Goal: Task Accomplishment & Management: Manage account settings

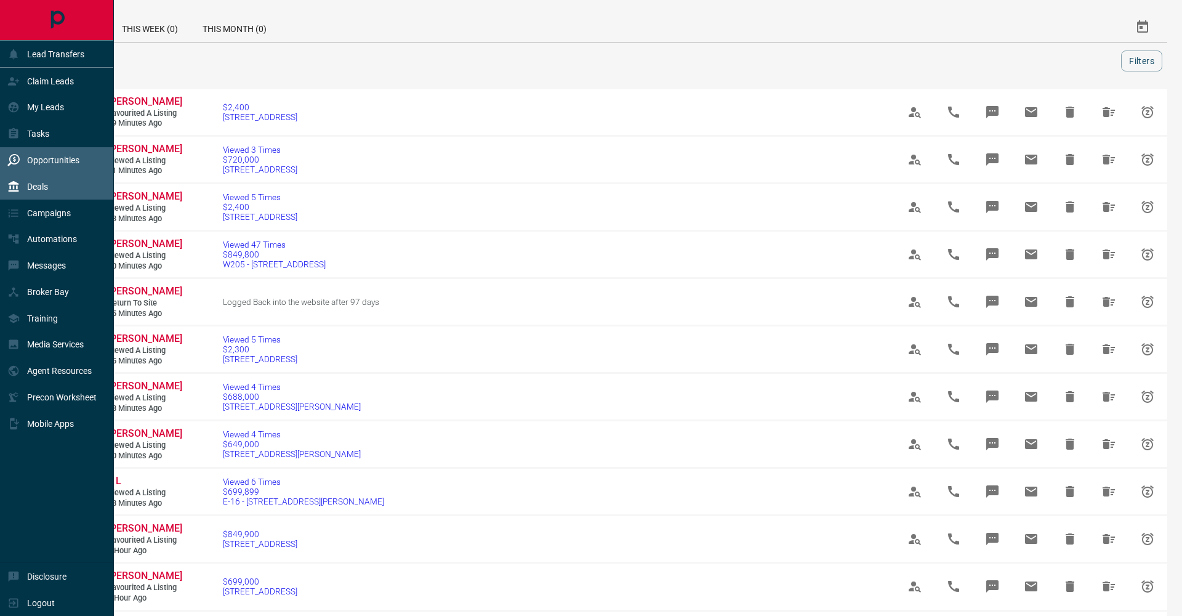
click at [12, 178] on div "Deals" at bounding box center [27, 186] width 41 height 20
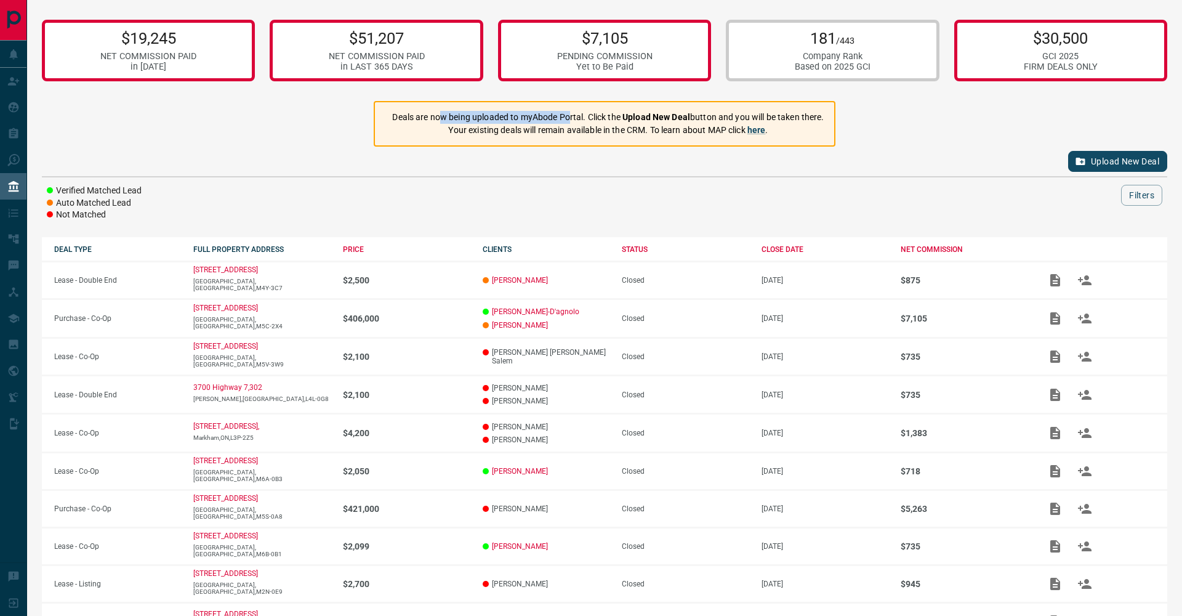
drag, startPoint x: 440, startPoint y: 116, endPoint x: 568, endPoint y: 116, distance: 128.1
click at [568, 116] on p "Deals are now being uploaded to myAbode Portal. Click the Upload New Deal butto…" at bounding box center [608, 117] width 432 height 13
drag, startPoint x: 601, startPoint y: 116, endPoint x: 715, endPoint y: 116, distance: 113.9
click at [715, 116] on p "Deals are now being uploaded to myAbode Portal. Click the Upload New Deal butto…" at bounding box center [608, 117] width 432 height 13
drag, startPoint x: 791, startPoint y: 113, endPoint x: 850, endPoint y: 115, distance: 58.5
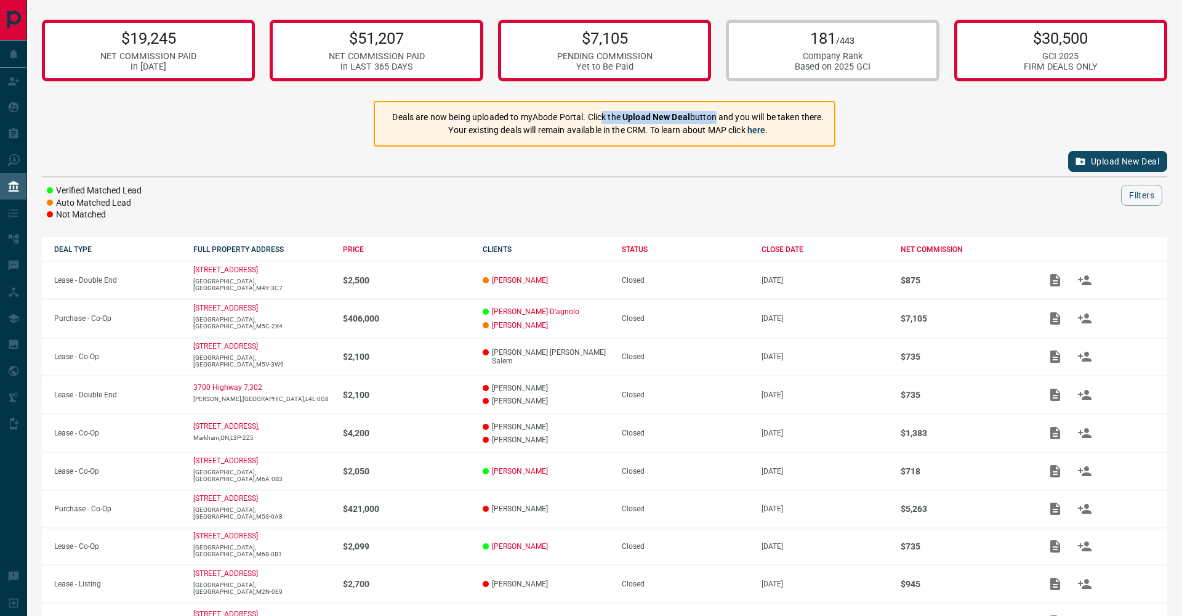
click at [850, 115] on div "$19,245 NET COMMISSION PAID in [DATE] $51,207 NET COMMISSION PAID in LAST 365 D…" at bounding box center [604, 356] width 1155 height 712
drag, startPoint x: 765, startPoint y: 150, endPoint x: 1177, endPoint y: 188, distance: 413.7
click at [768, 150] on div "Upload New Deal" at bounding box center [605, 162] width 1126 height 30
click at [1130, 162] on button "Upload New Deal" at bounding box center [1117, 161] width 99 height 21
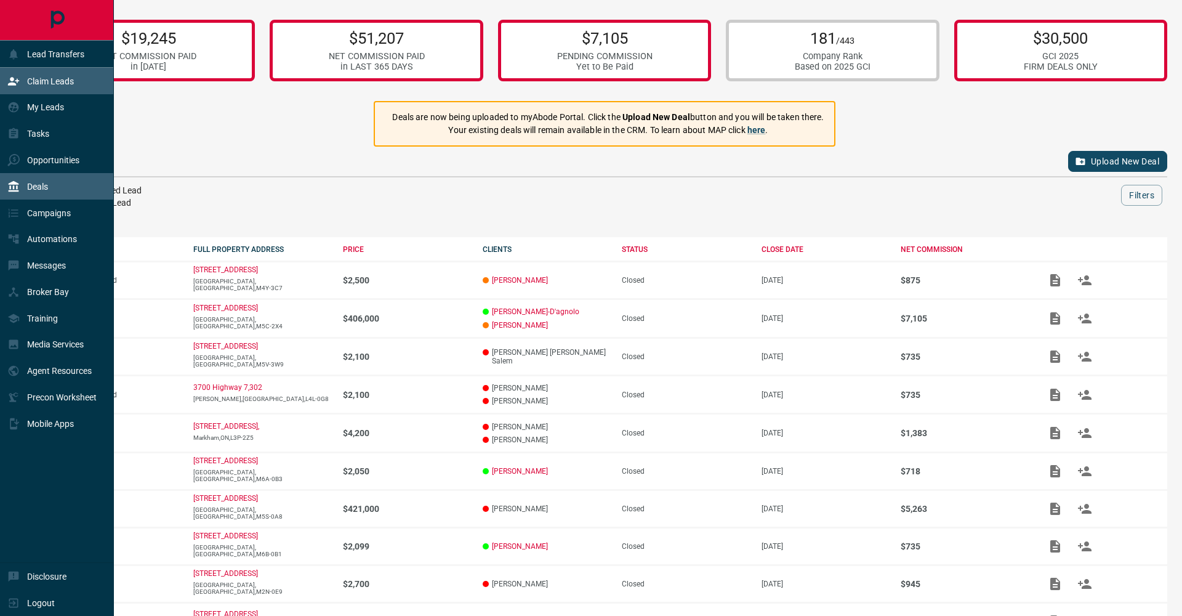
click at [8, 92] on div "Claim Leads" at bounding box center [57, 81] width 114 height 26
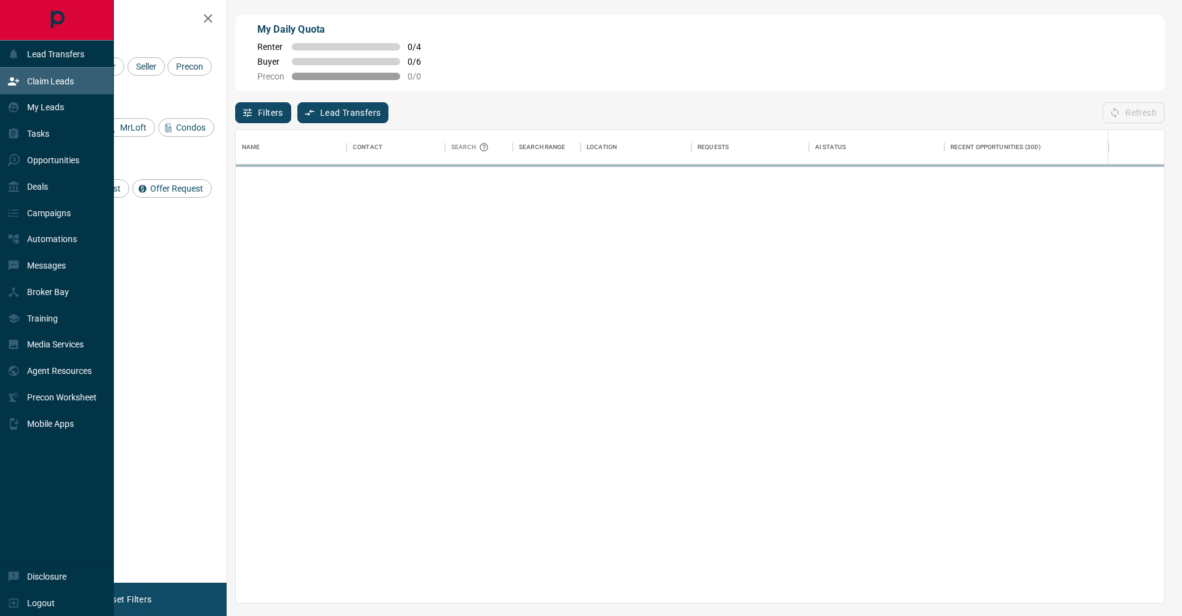
scroll to position [473, 929]
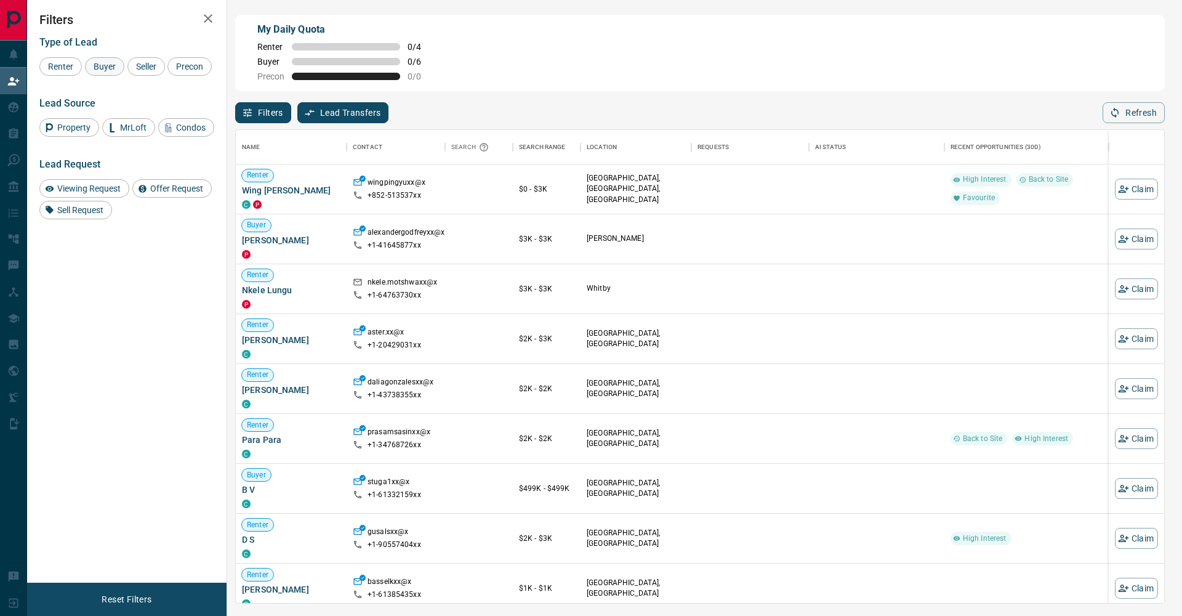
click at [105, 75] on div "Buyer" at bounding box center [104, 66] width 39 height 18
click at [135, 72] on div "Seller" at bounding box center [146, 66] width 38 height 18
click at [167, 76] on div "Precon" at bounding box center [189, 66] width 44 height 18
click at [201, 24] on icon "button" at bounding box center [208, 18] width 15 height 15
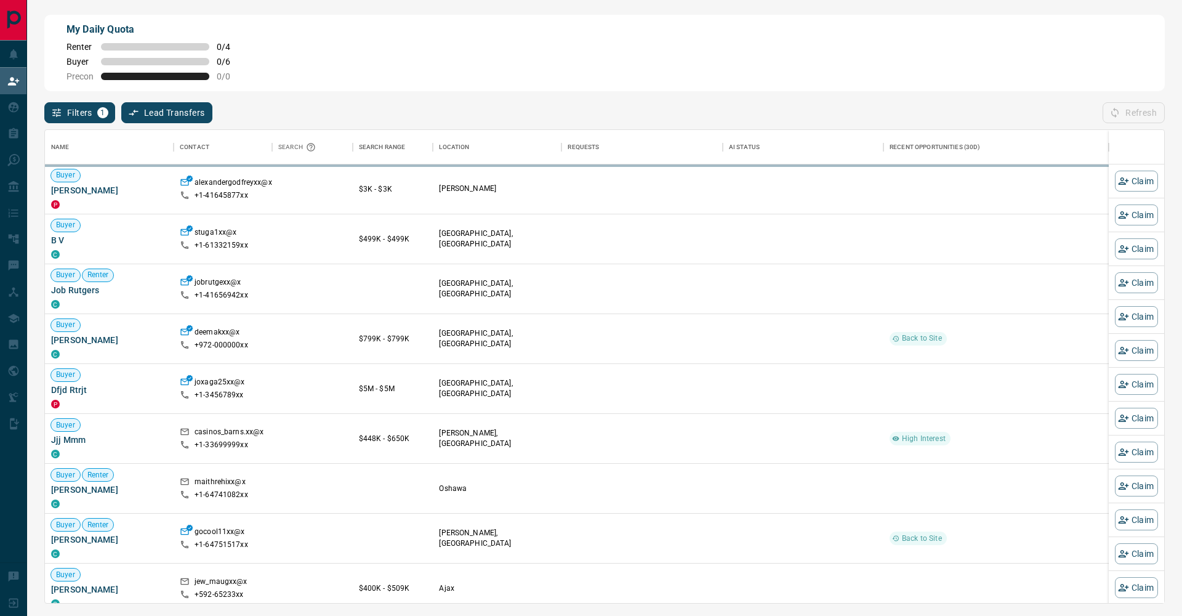
scroll to position [473, 1120]
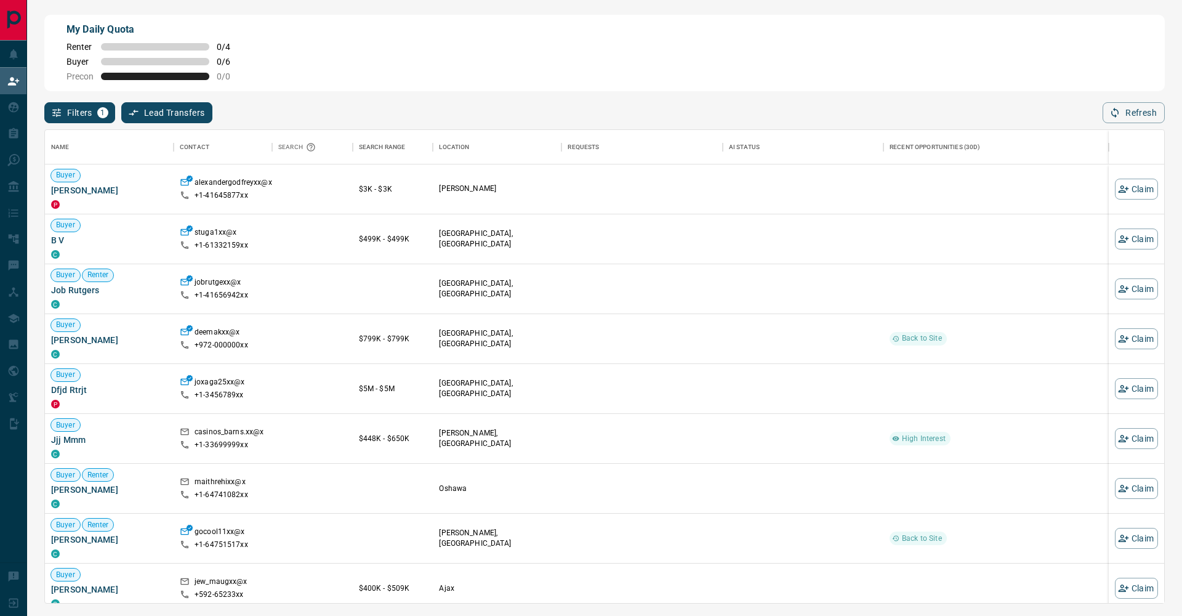
click at [1097, 107] on div "Filters 1 Lead Transfers 0 Refresh" at bounding box center [604, 107] width 1121 height 32
click at [1102, 107] on div "Filters 1 Lead Transfers 0 Refresh" at bounding box center [604, 107] width 1121 height 32
click at [1121, 123] on div "Name Contact Search Search Range Location Requests AI Status Recent Opportuniti…" at bounding box center [604, 363] width 1121 height 480
click at [1145, 107] on button "Refresh" at bounding box center [1134, 112] width 62 height 21
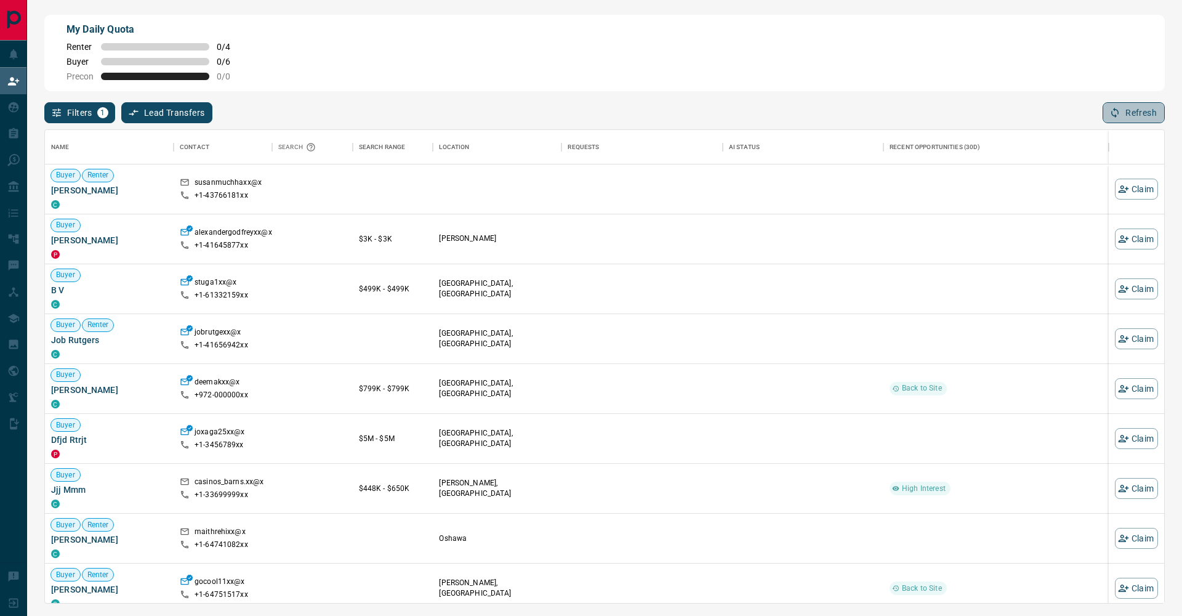
click at [1137, 113] on button "Refresh" at bounding box center [1134, 112] width 62 height 21
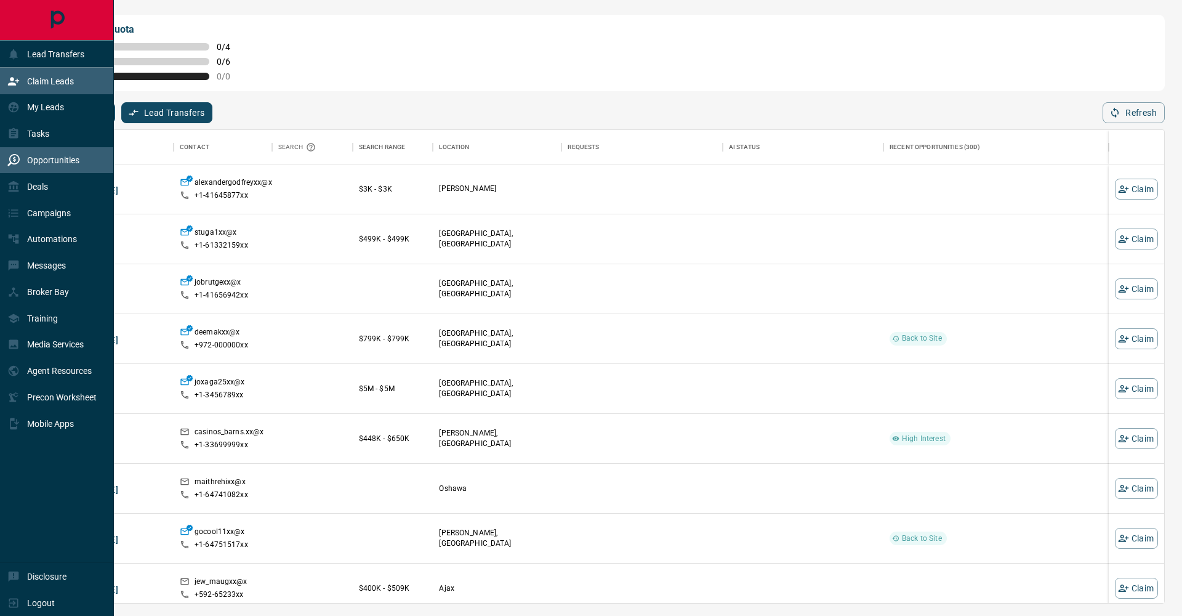
click at [10, 165] on icon at bounding box center [13, 160] width 12 height 12
